Goal: Information Seeking & Learning: Compare options

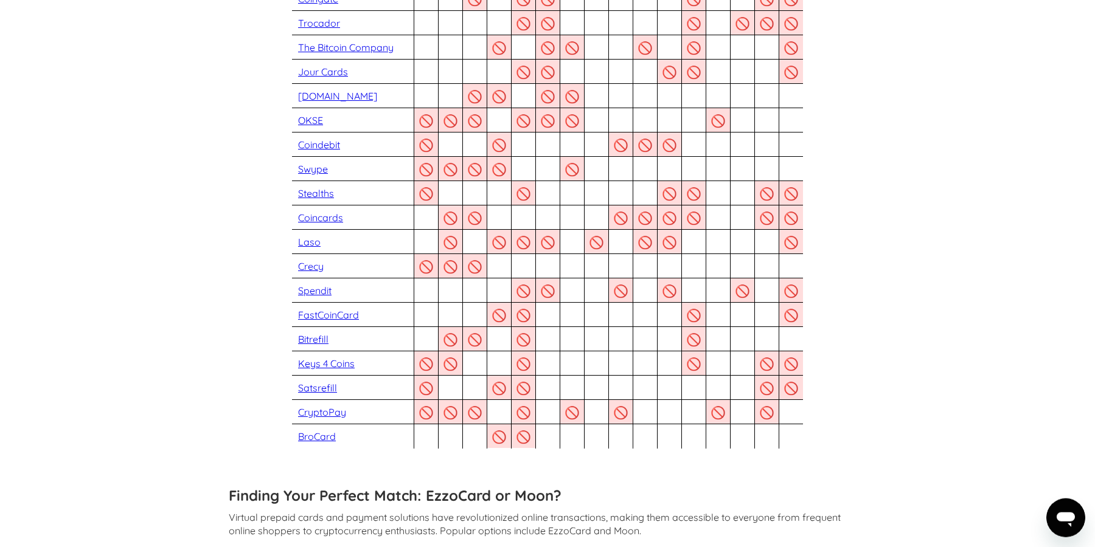
scroll to position [1109, 0]
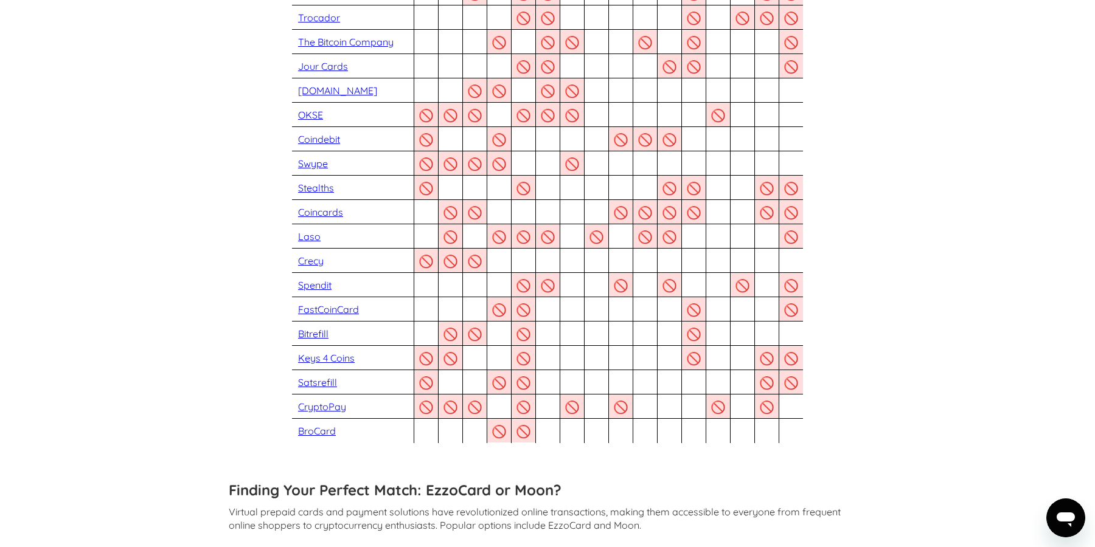
drag, startPoint x: 313, startPoint y: 432, endPoint x: 232, endPoint y: 225, distance: 222.1
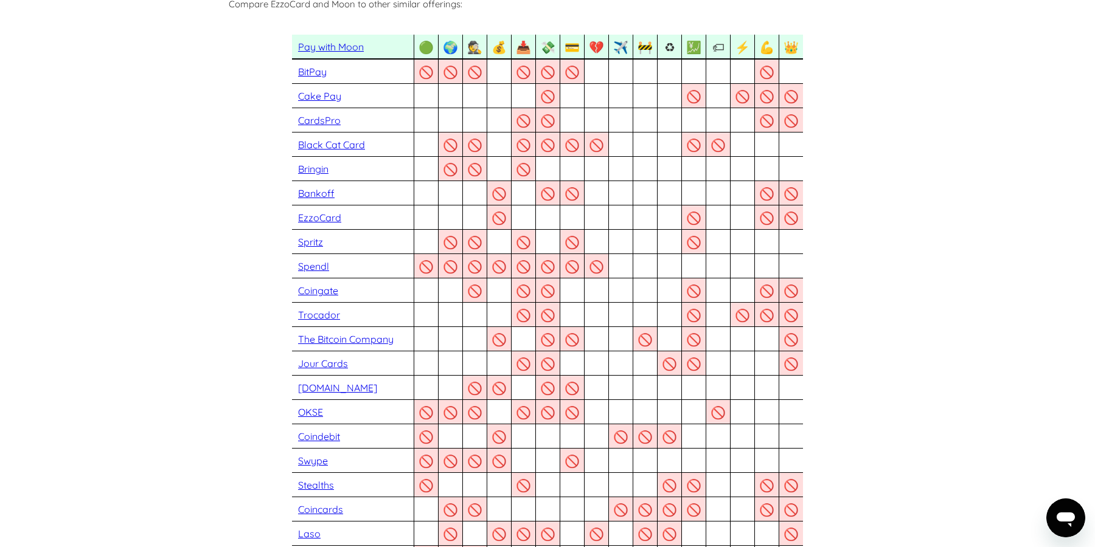
scroll to position [0, 0]
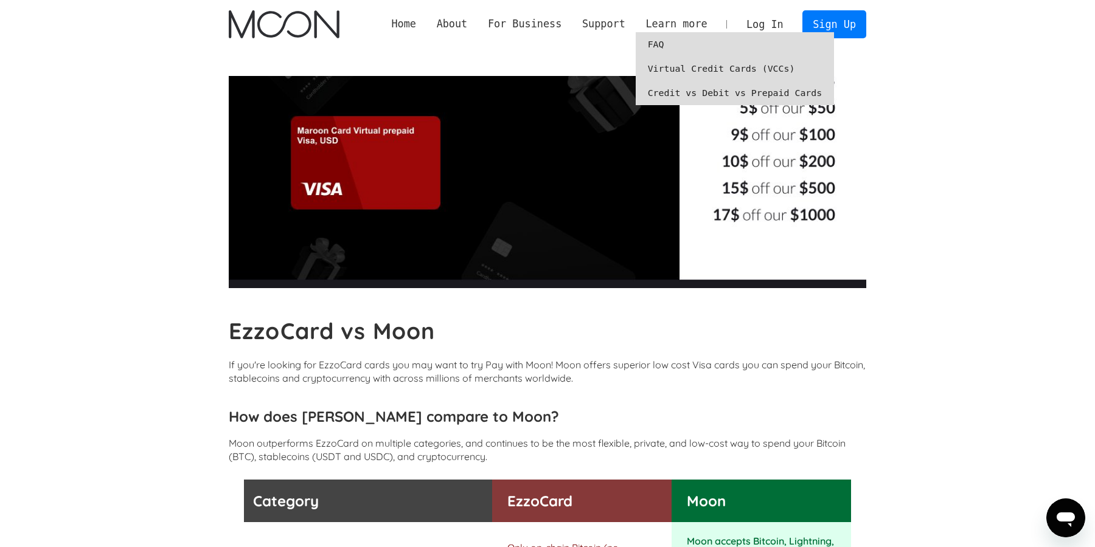
click at [684, 69] on link "Virtual Credit Cards (VCCs)" at bounding box center [735, 69] width 199 height 24
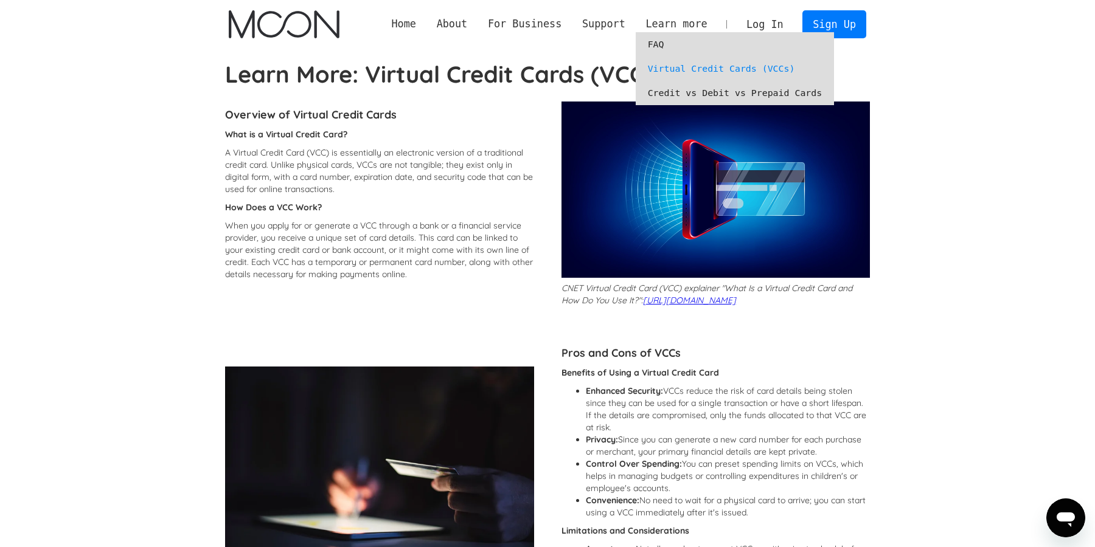
click at [737, 93] on link "Credit vs Debit vs Prepaid Cards" at bounding box center [735, 93] width 199 height 24
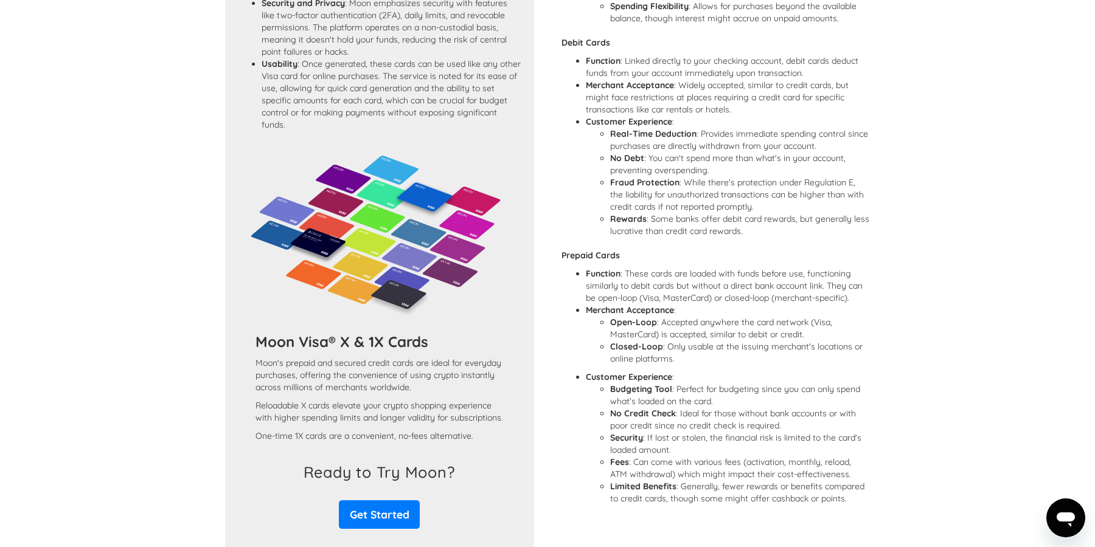
scroll to position [957, 0]
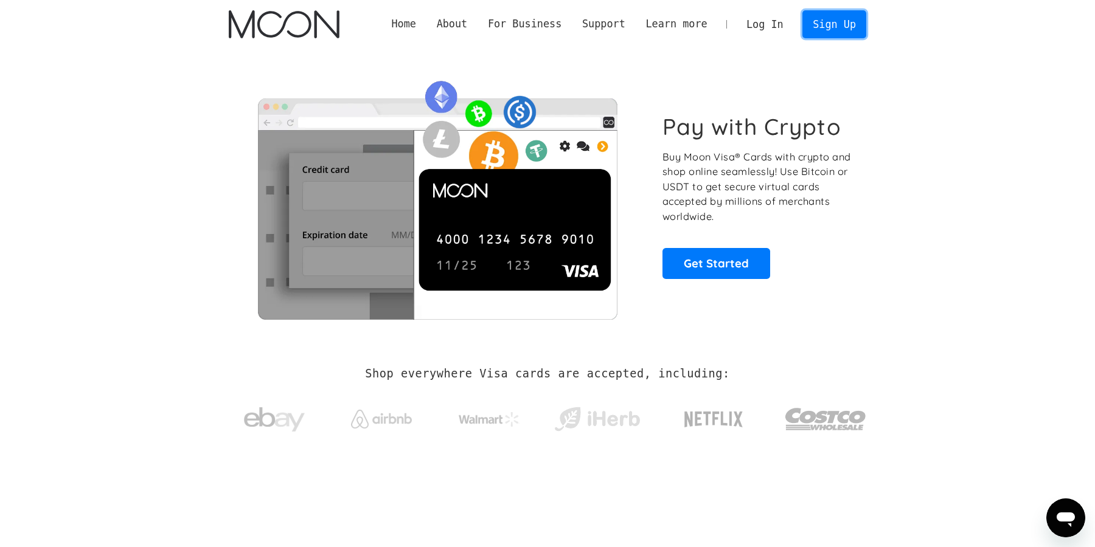
click at [821, 18] on link "Sign Up" at bounding box center [833, 23] width 63 height 27
